Goal: Navigation & Orientation: Understand site structure

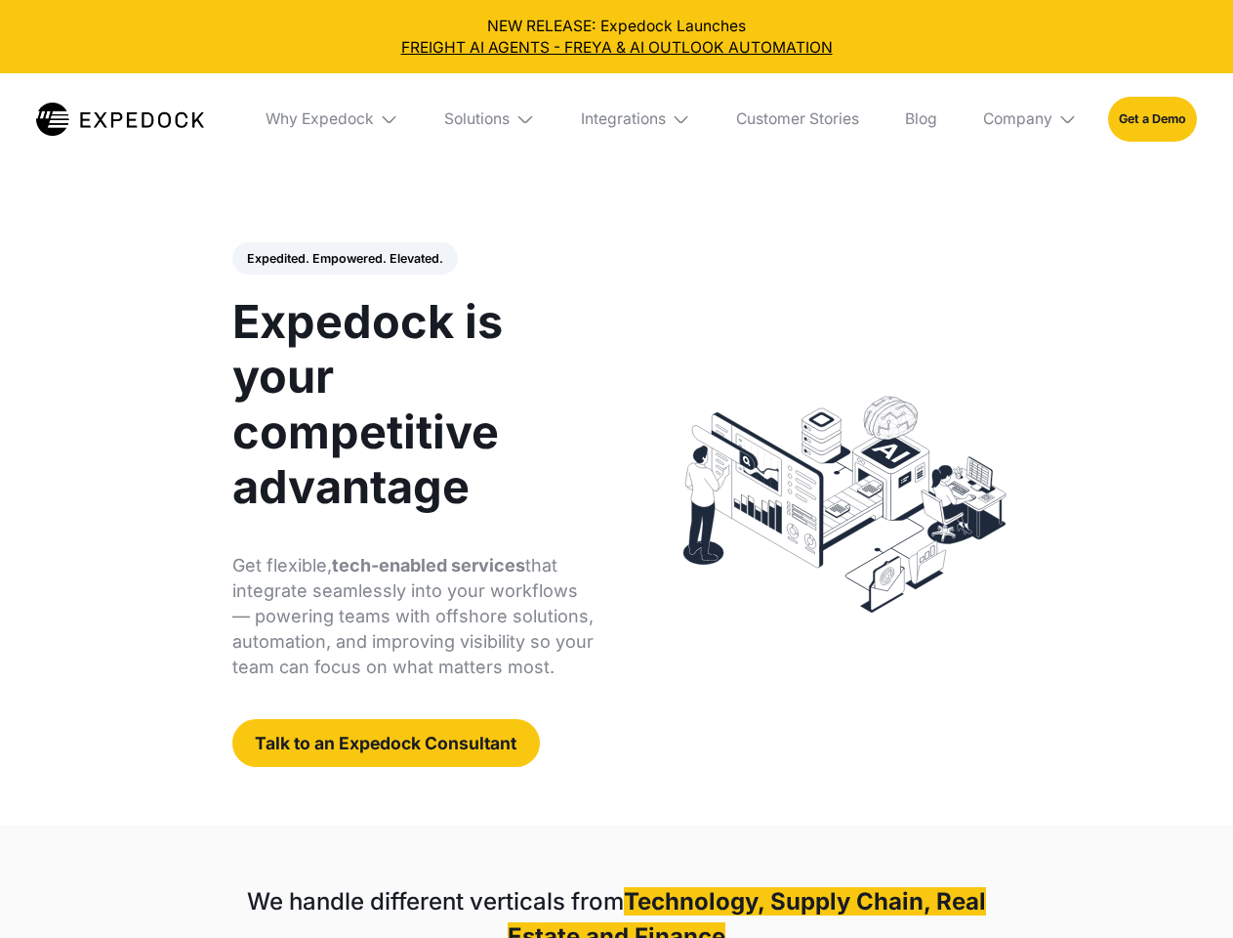
select select
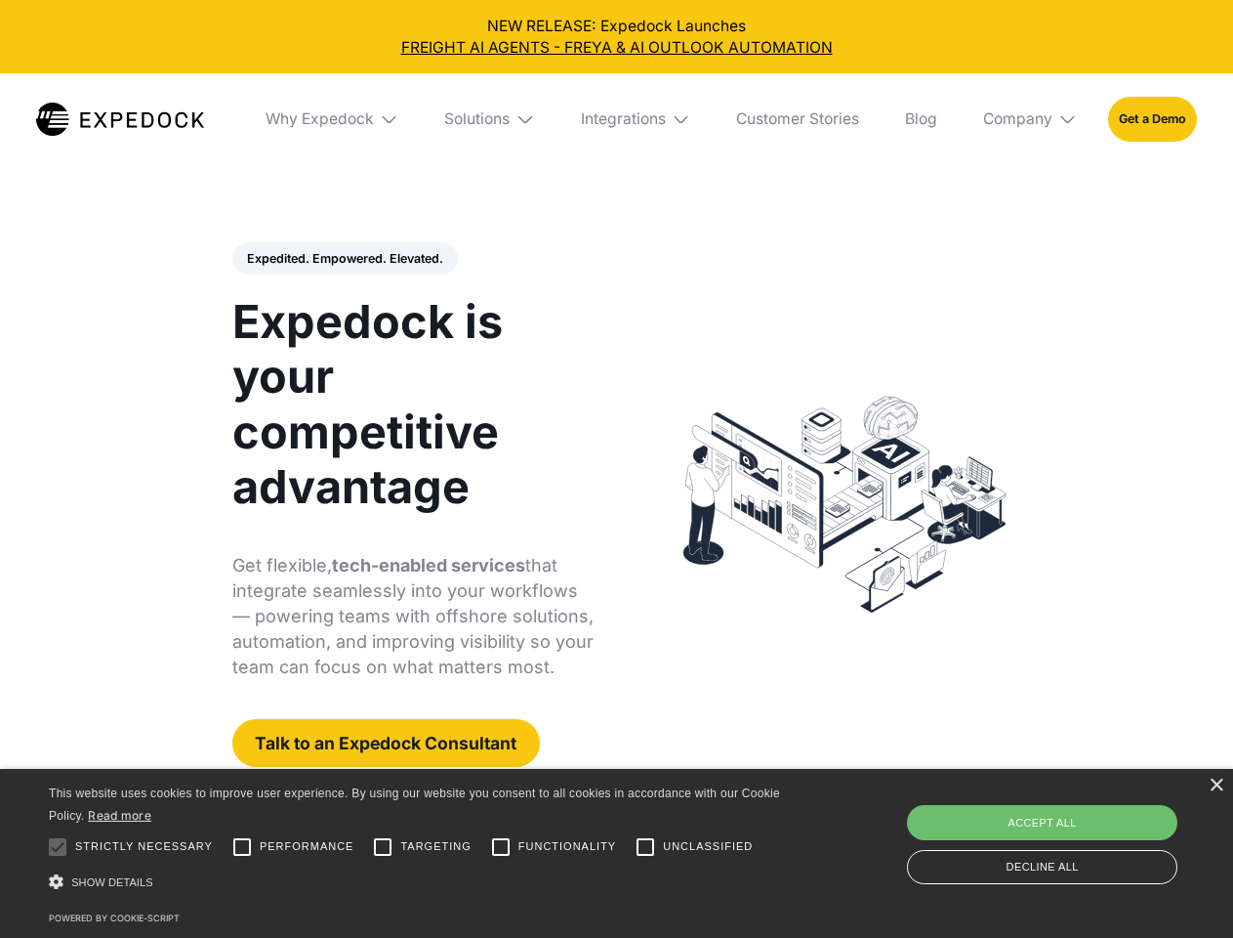
click at [616, 119] on div "Integrations" at bounding box center [623, 119] width 85 height 20
click at [333, 119] on div "Why Expedock" at bounding box center [303, 119] width 108 height 20
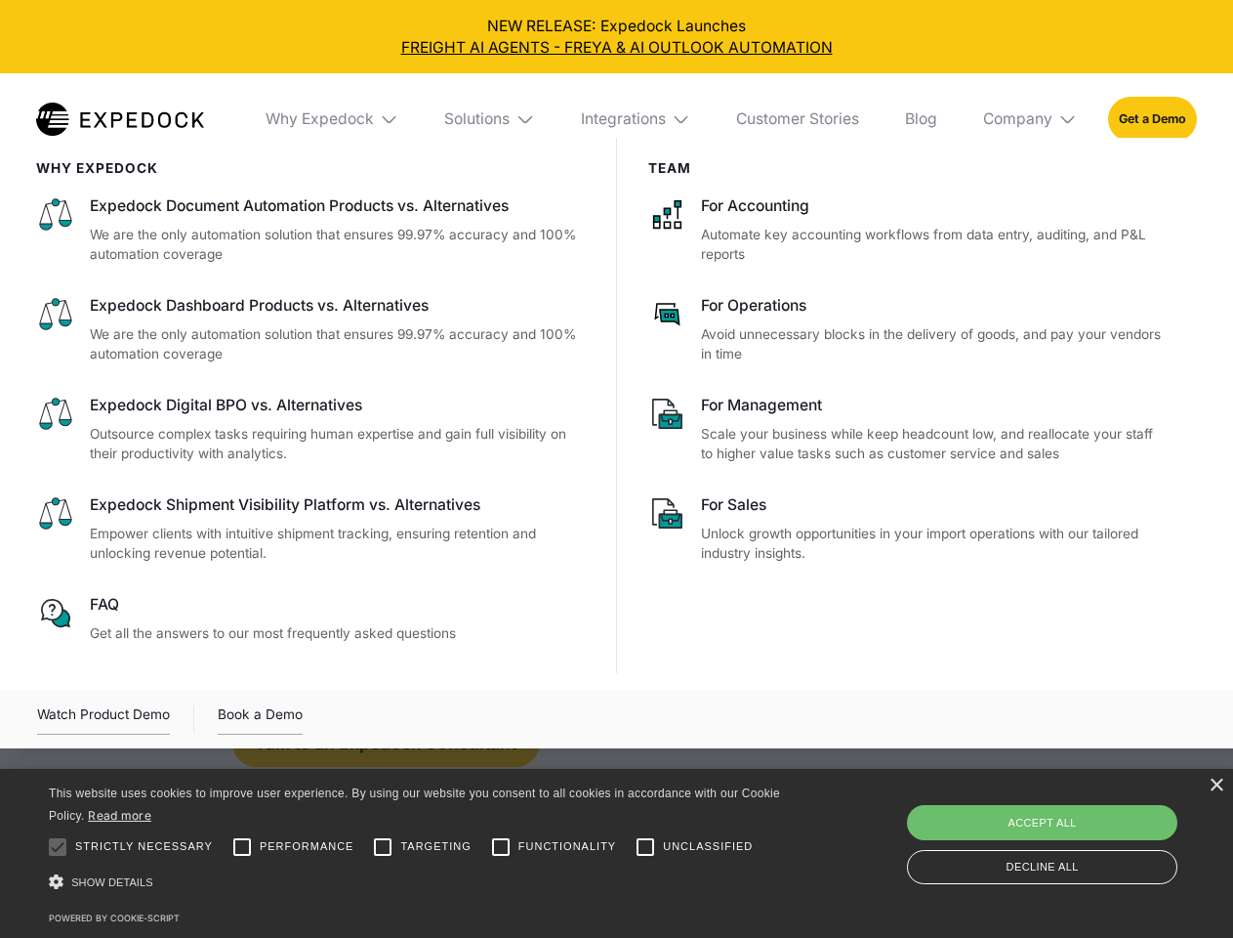
click at [491, 119] on div "Solutions" at bounding box center [476, 119] width 65 height 20
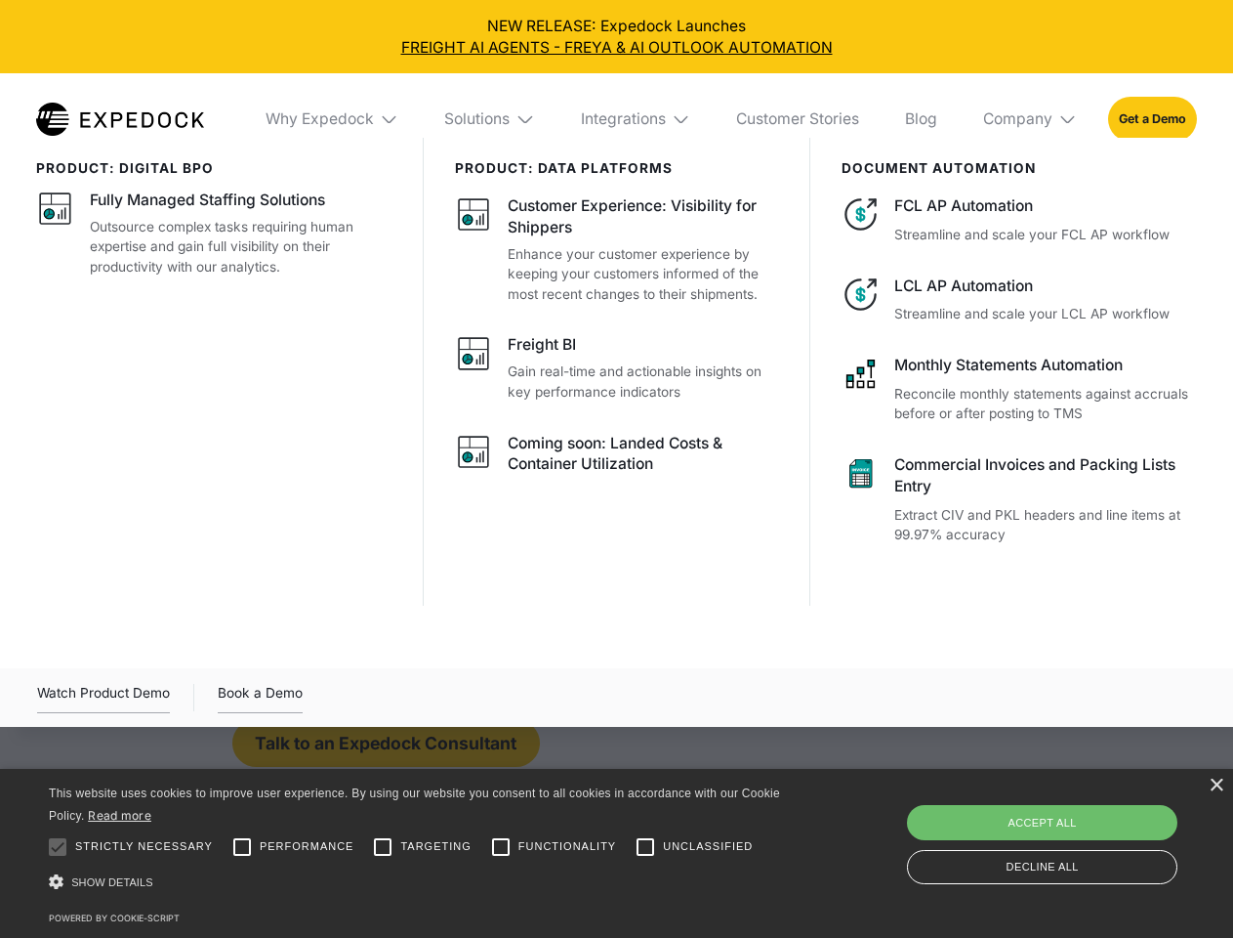
click at [637, 119] on div "Integrations" at bounding box center [623, 119] width 85 height 20
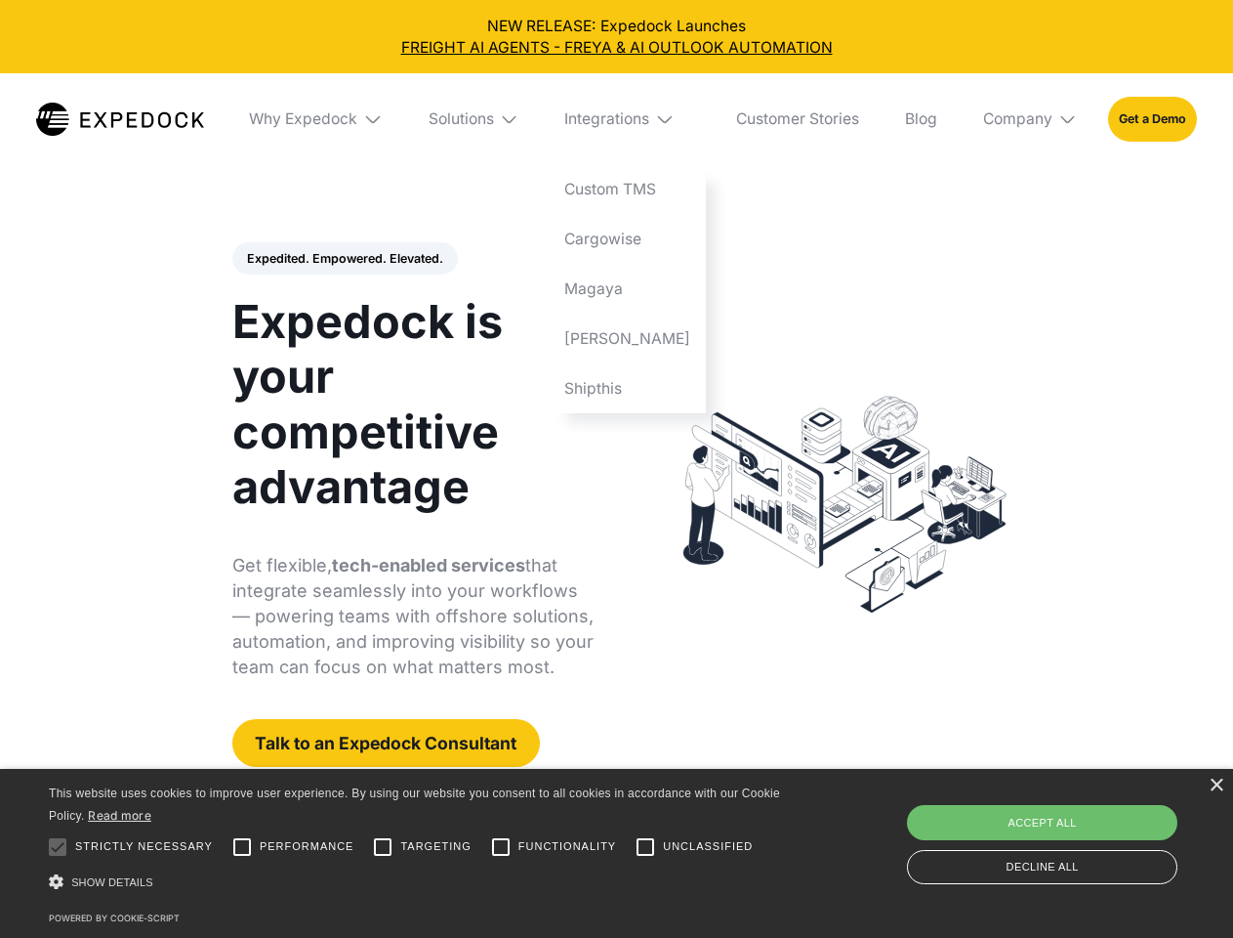
click at [1031, 119] on div "Company" at bounding box center [1017, 119] width 69 height 20
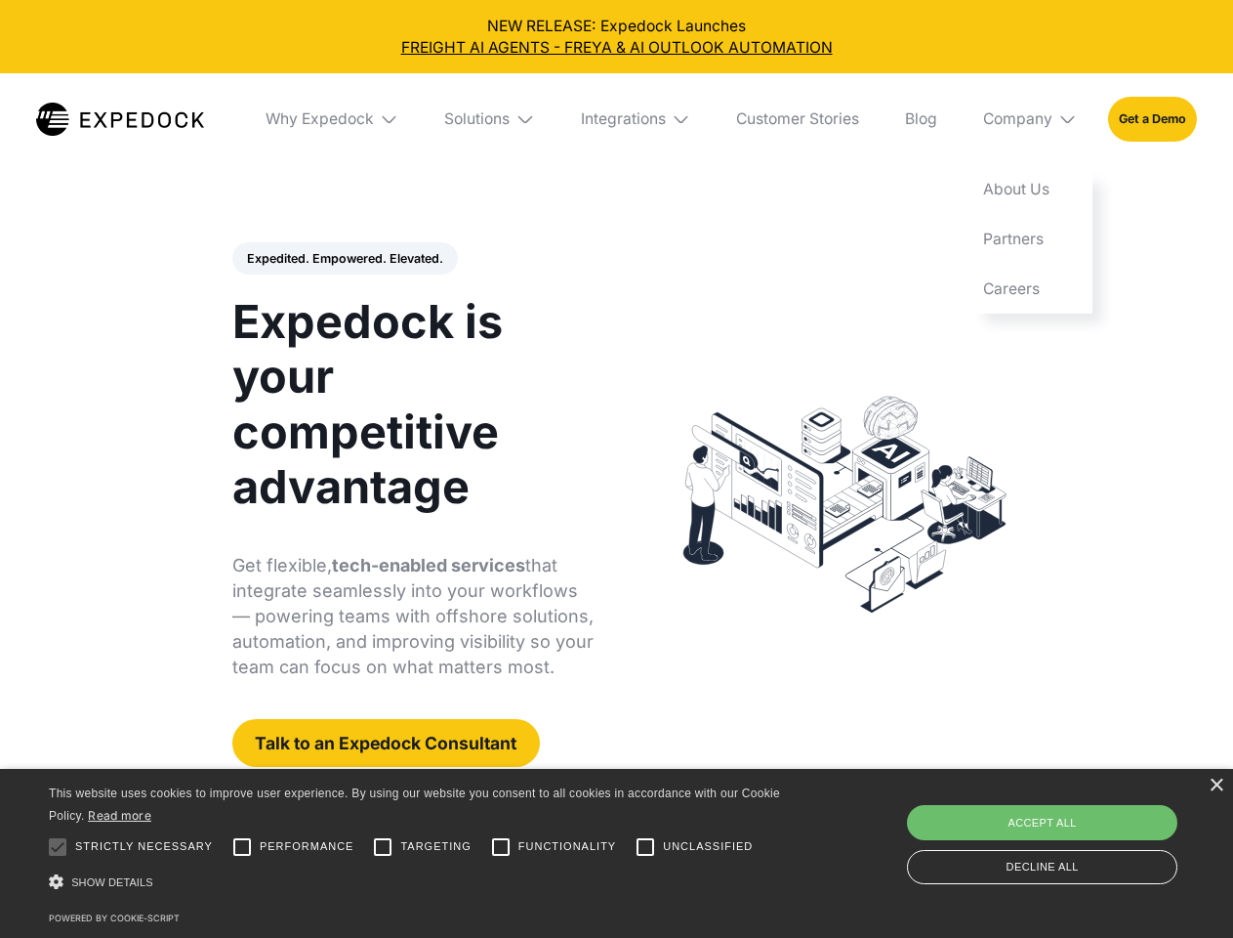
click at [344, 259] on div "Expedited. Empowered. Elevated. Automate Freight Document Extraction at 99.97% …" at bounding box center [413, 504] width 362 height 525
click at [58, 847] on div at bounding box center [57, 846] width 39 height 39
click at [242, 847] on input "Performance" at bounding box center [242, 846] width 39 height 39
checkbox input "true"
click at [383, 847] on input "Targeting" at bounding box center [382, 846] width 39 height 39
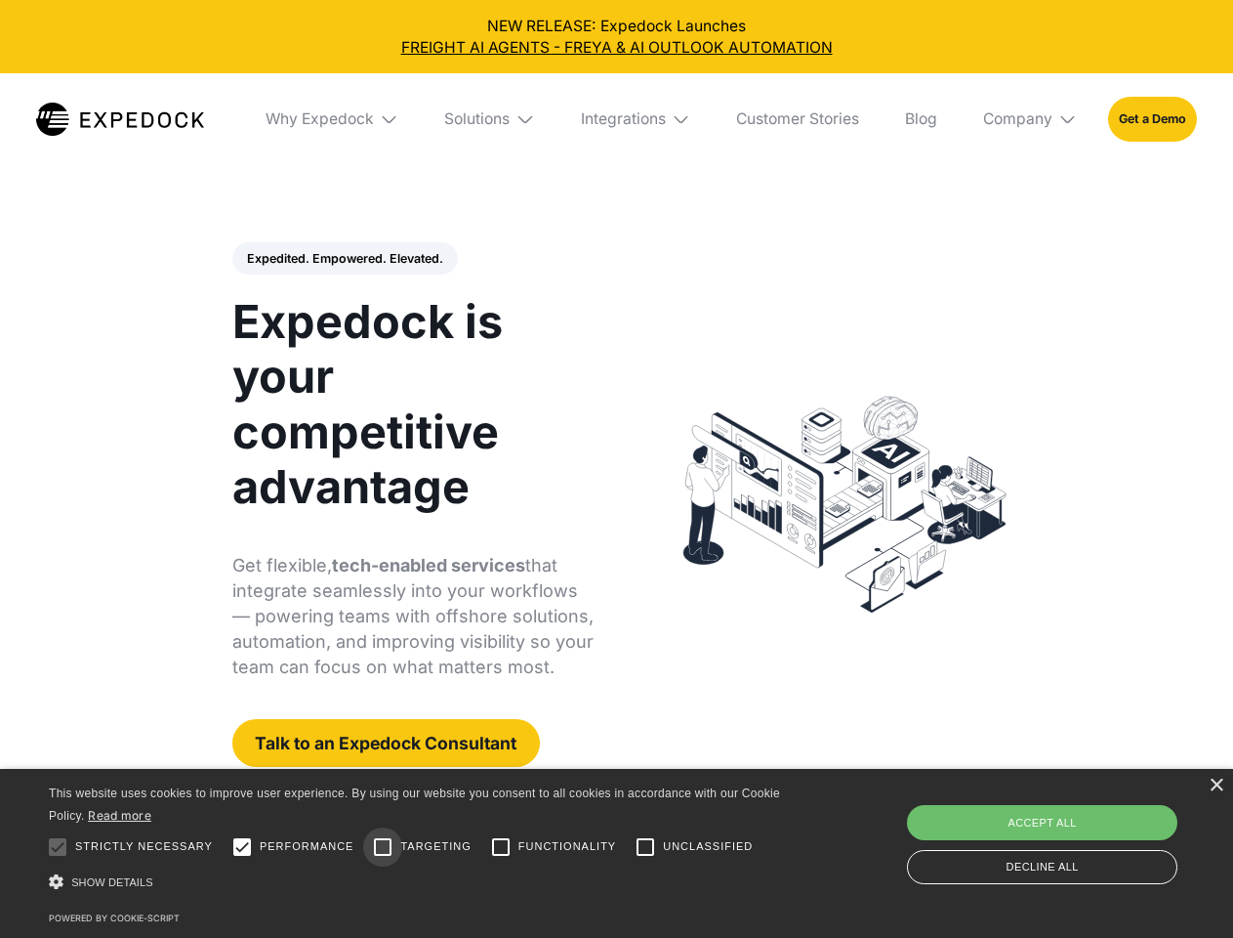
checkbox input "true"
click at [501, 847] on input "Functionality" at bounding box center [500, 846] width 39 height 39
checkbox input "true"
